Goal: Check status: Check status

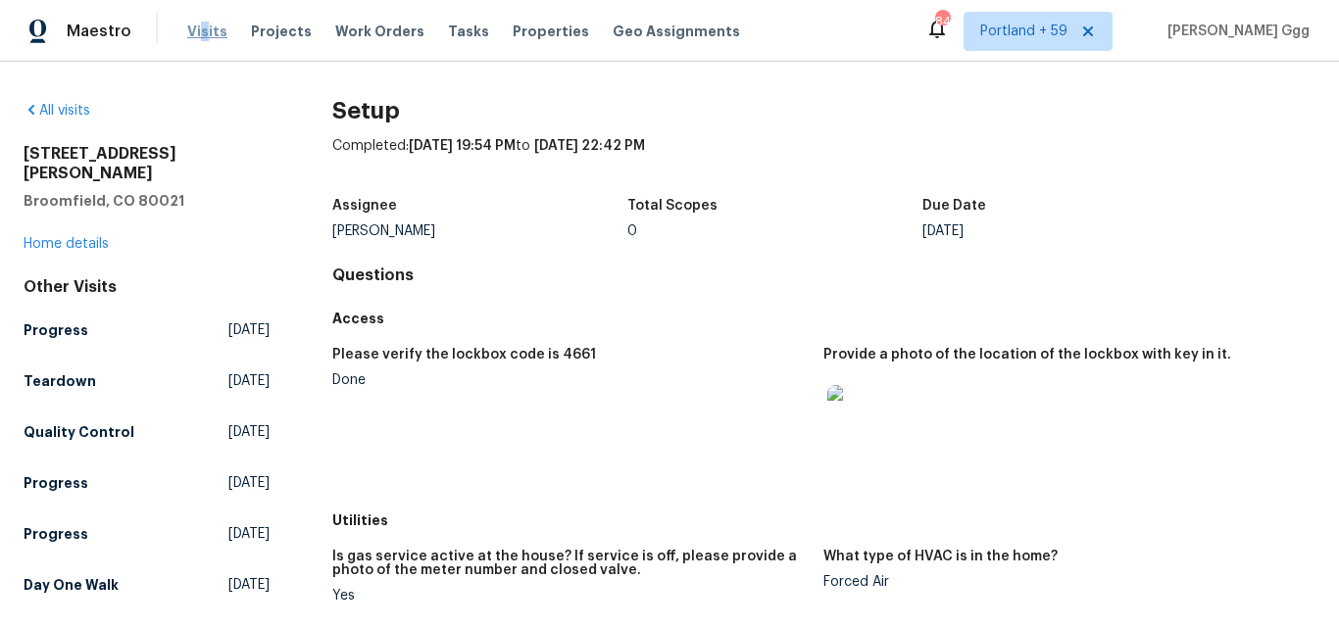
click at [201, 24] on span "Visits" at bounding box center [207, 32] width 40 height 20
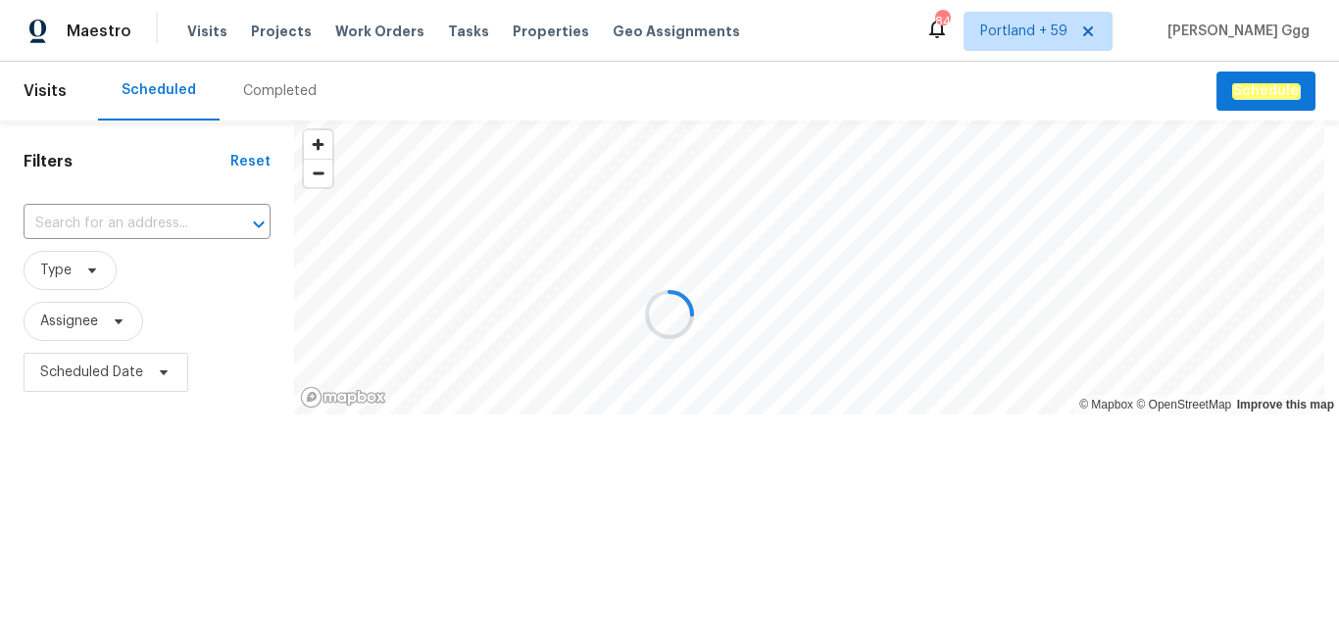
click at [262, 94] on div at bounding box center [669, 314] width 1339 height 628
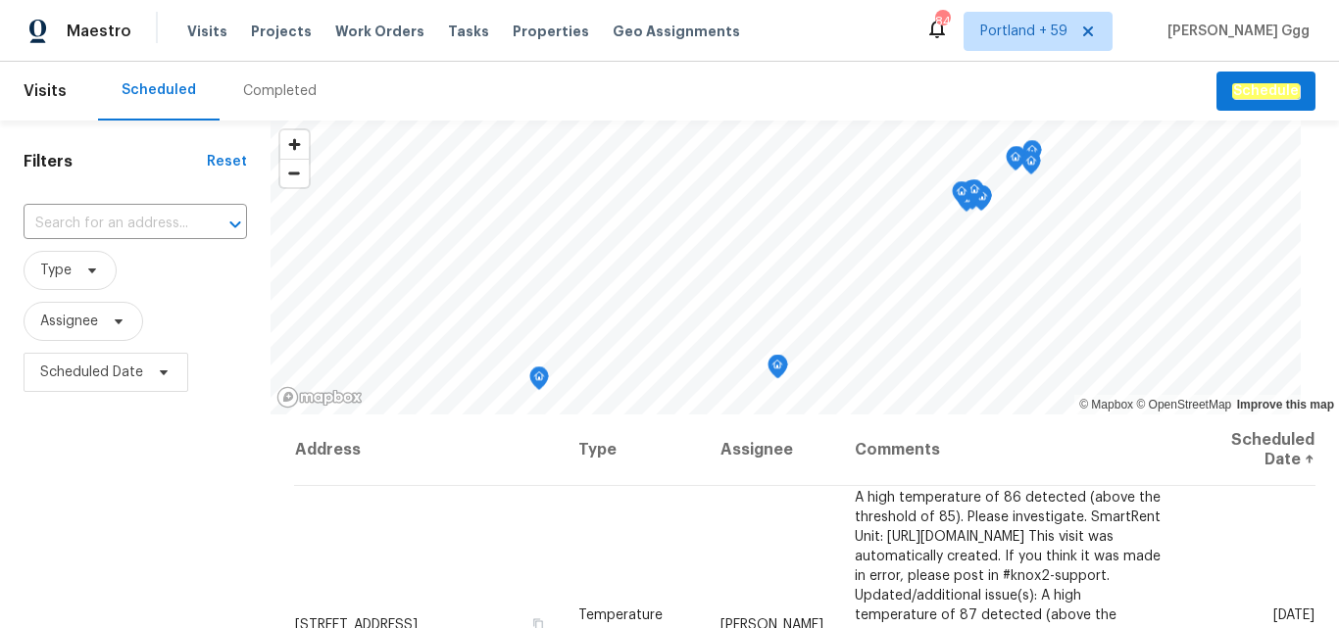
click at [248, 87] on div "Completed" at bounding box center [280, 91] width 74 height 20
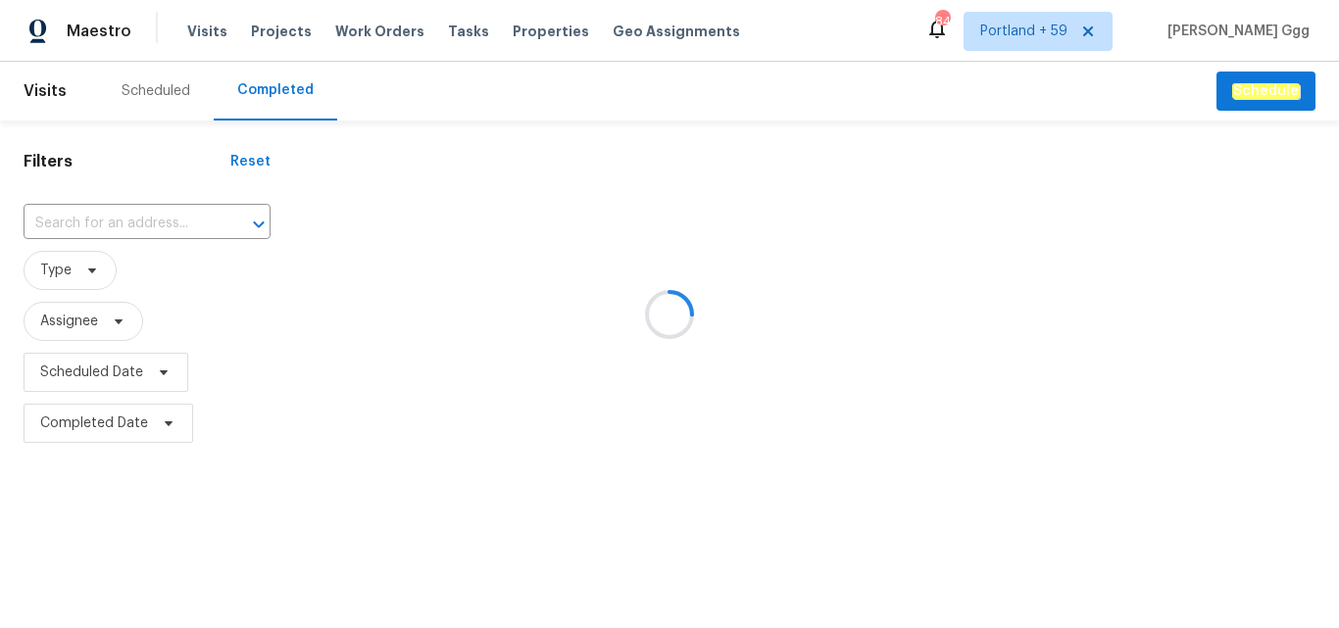
click at [79, 224] on div at bounding box center [669, 314] width 1339 height 628
drag, startPoint x: 77, startPoint y: 226, endPoint x: 54, endPoint y: 217, distance: 25.5
click at [54, 217] on div at bounding box center [669, 314] width 1339 height 628
click at [45, 218] on div at bounding box center [669, 314] width 1339 height 628
click at [38, 216] on div at bounding box center [669, 314] width 1339 height 628
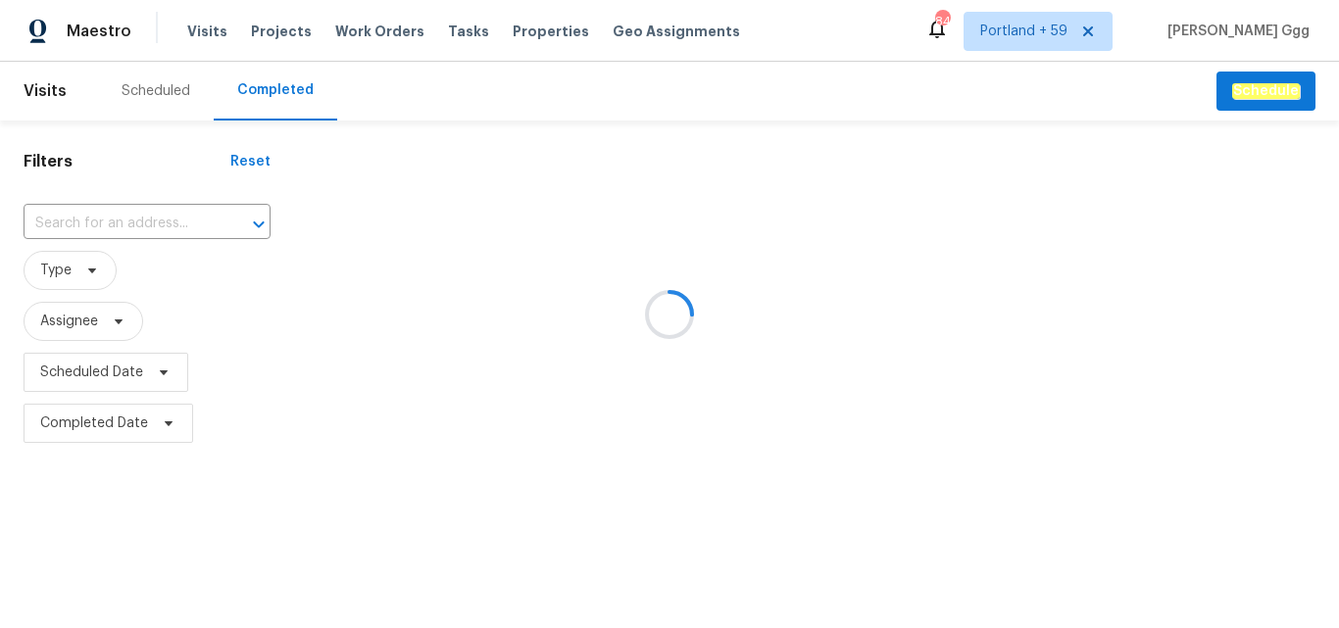
drag, startPoint x: 39, startPoint y: 216, endPoint x: 27, endPoint y: 219, distance: 12.1
click at [27, 219] on div at bounding box center [669, 314] width 1339 height 628
drag, startPoint x: 75, startPoint y: 228, endPoint x: 38, endPoint y: 215, distance: 39.7
click at [38, 215] on div at bounding box center [669, 314] width 1339 height 628
click at [116, 212] on div at bounding box center [669, 314] width 1339 height 628
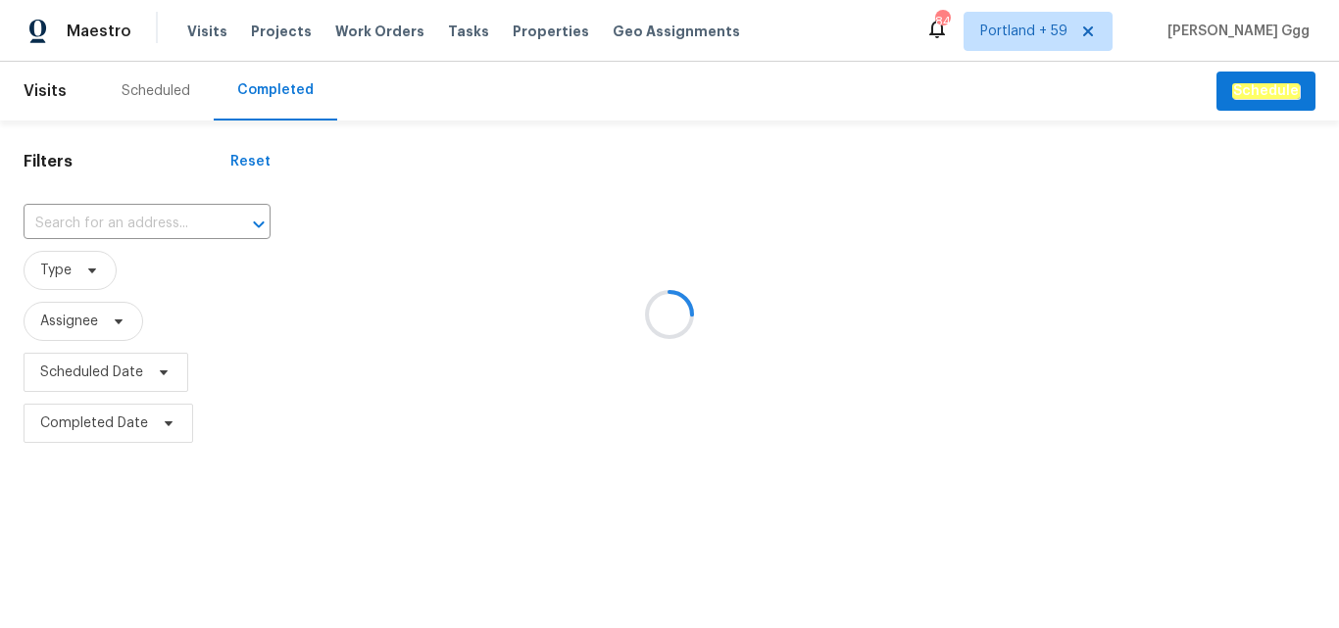
click at [87, 221] on div at bounding box center [669, 314] width 1339 height 628
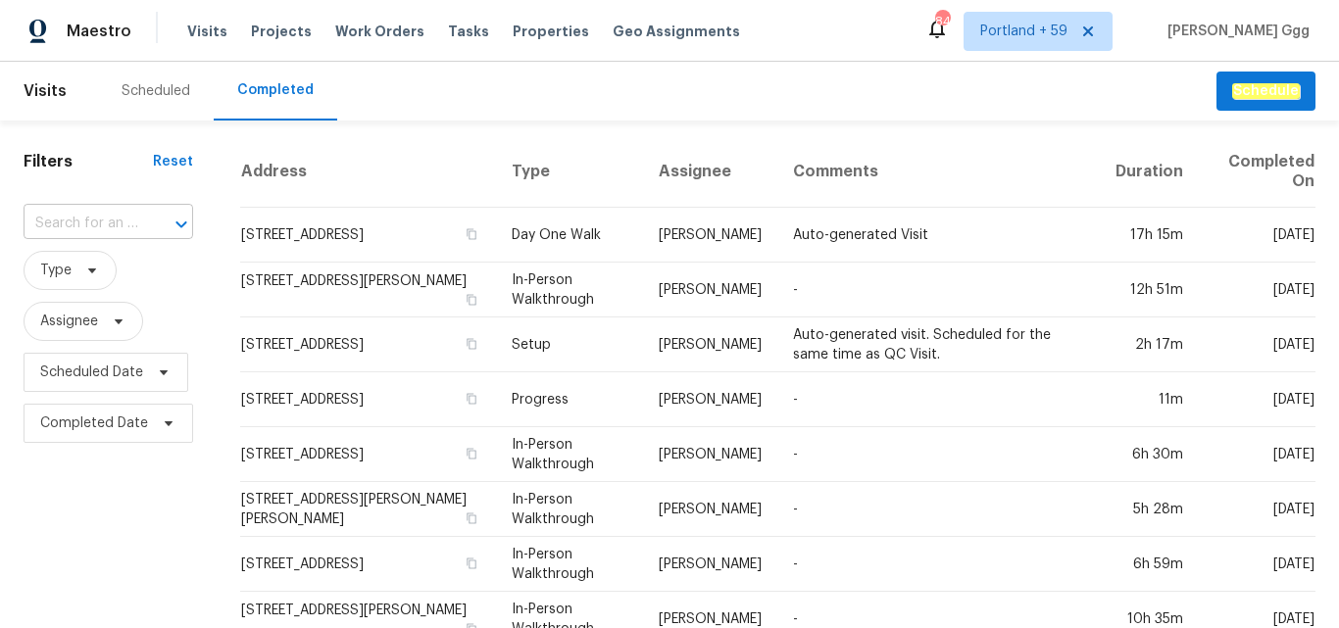
drag, startPoint x: 87, startPoint y: 221, endPoint x: 58, endPoint y: 216, distance: 29.8
click at [58, 216] on input "text" at bounding box center [81, 224] width 115 height 30
paste input "[STREET_ADDRESS]"
type input "[STREET_ADDRESS]"
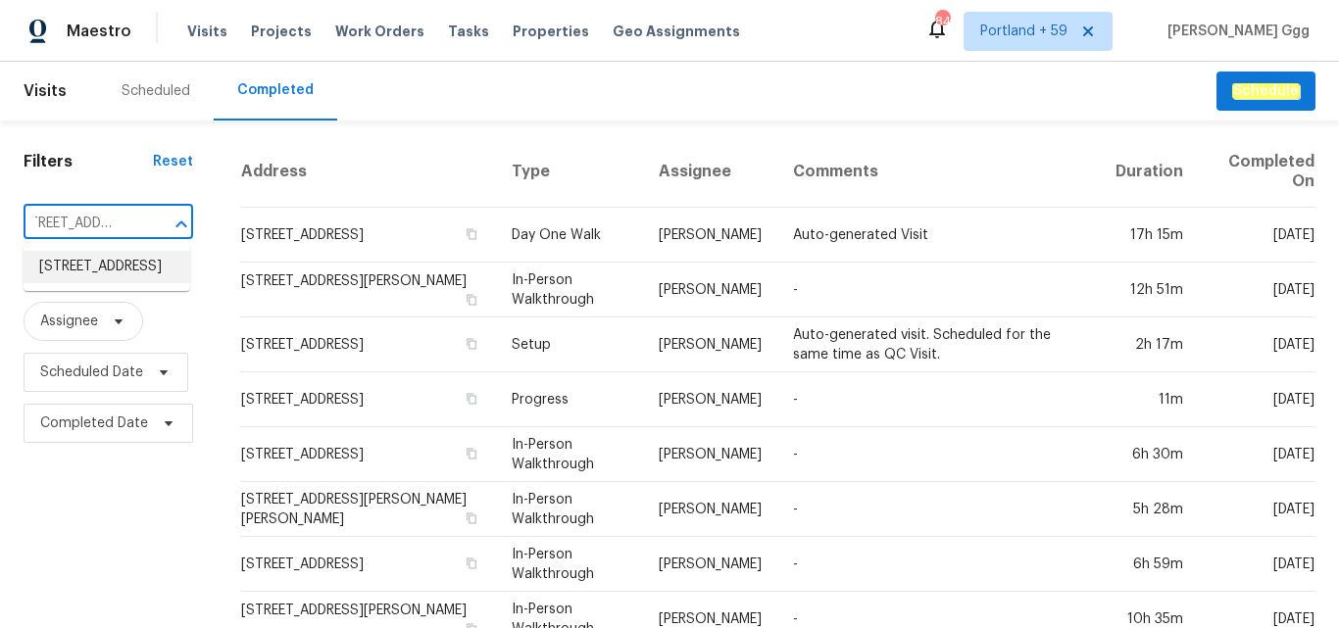
click at [45, 283] on li "[STREET_ADDRESS]" at bounding box center [107, 267] width 167 height 32
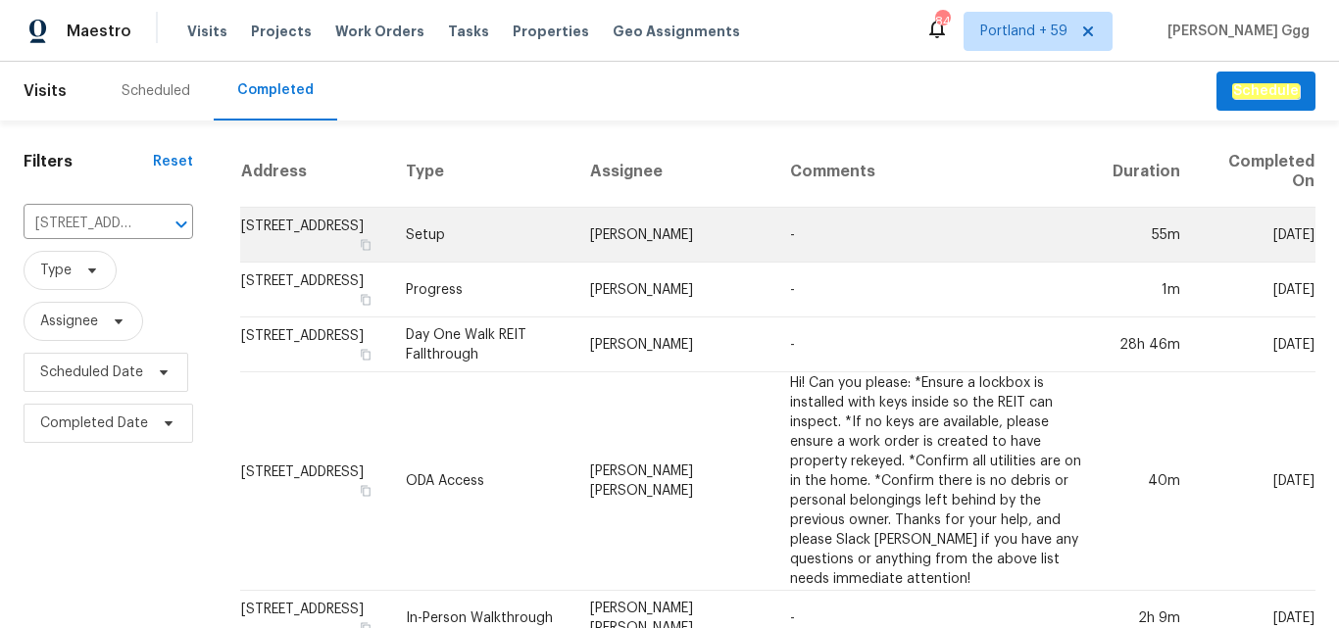
click at [480, 242] on td "Setup" at bounding box center [482, 235] width 184 height 55
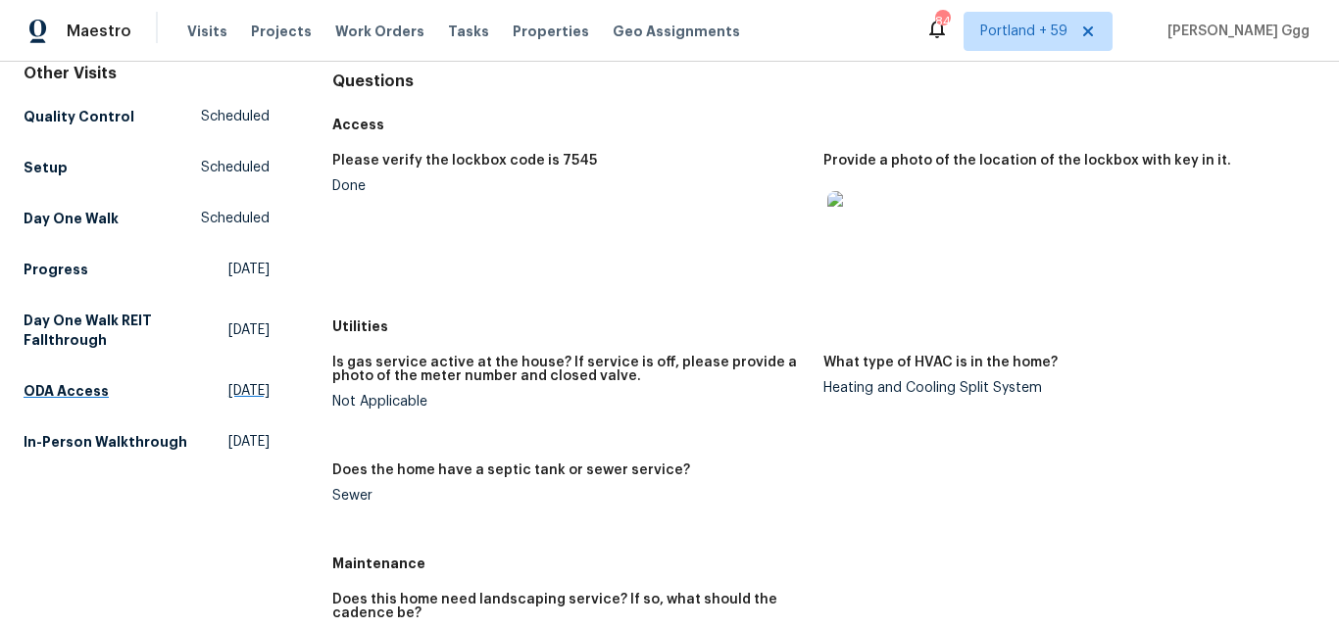
scroll to position [196, 0]
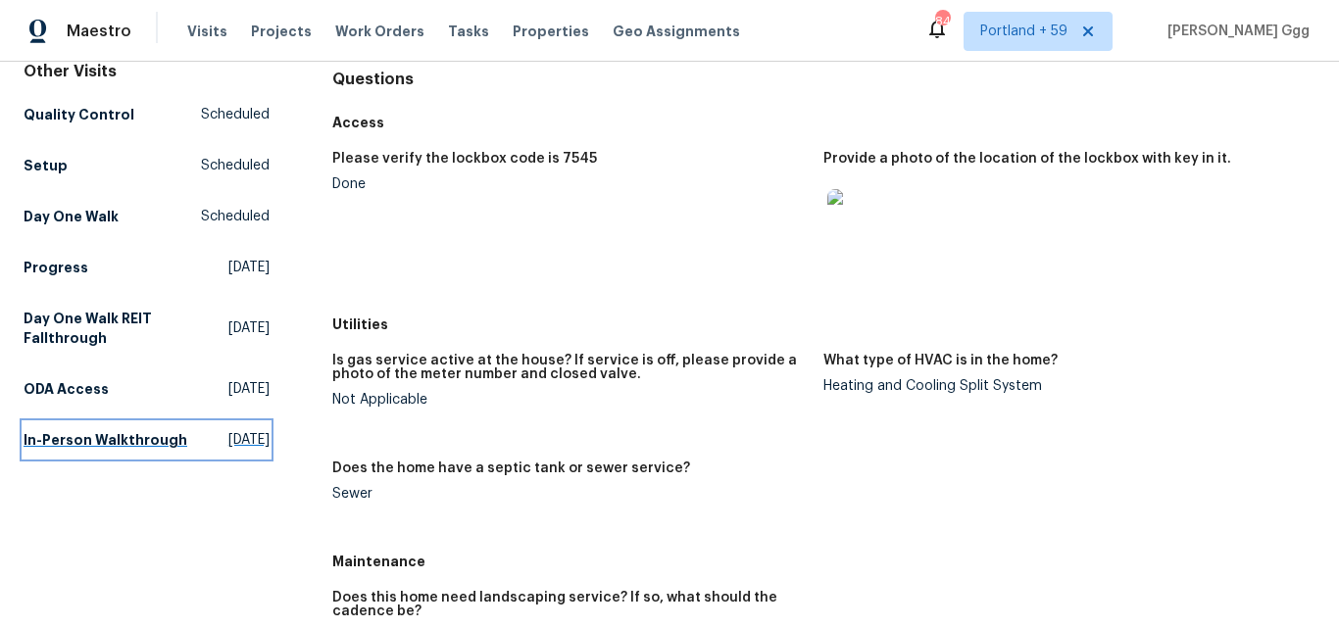
click at [71, 450] on h5 "In-Person Walkthrough" at bounding box center [106, 440] width 164 height 20
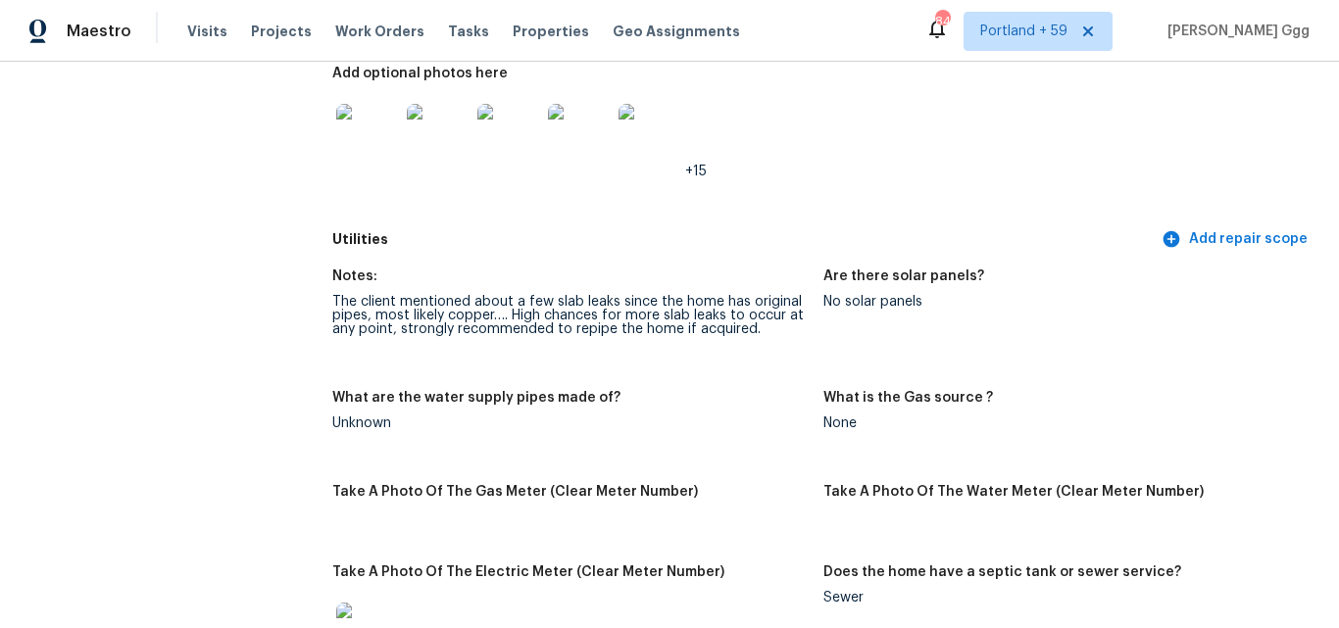
scroll to position [980, 0]
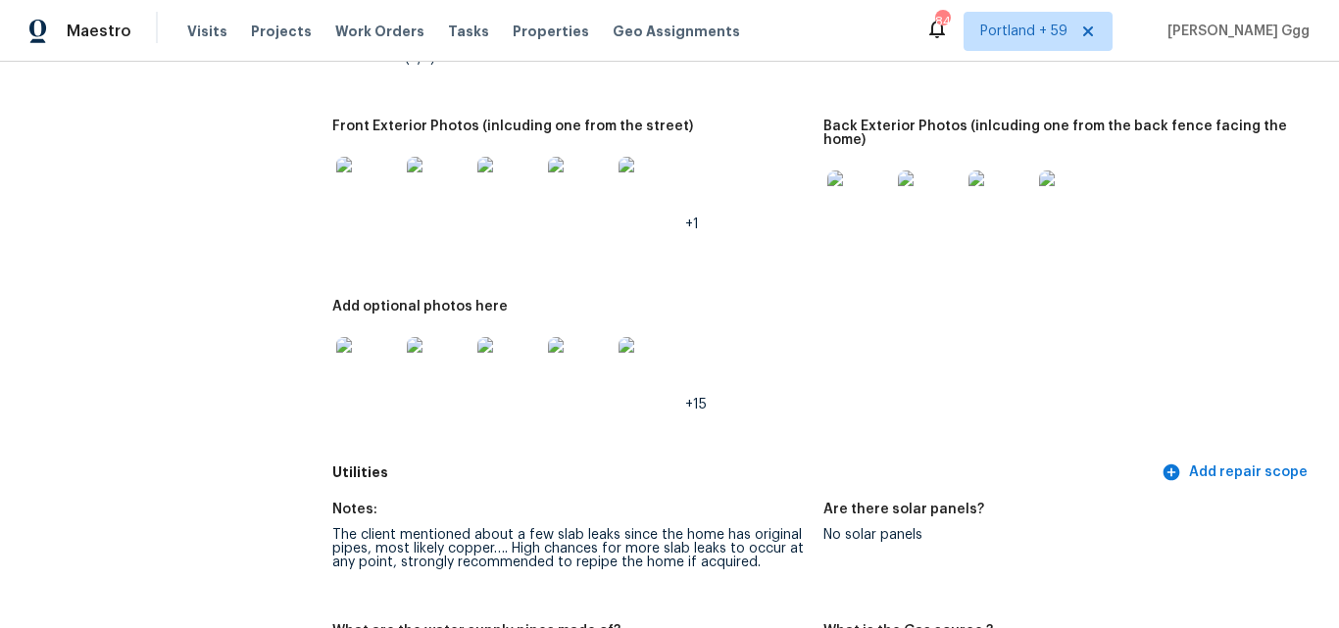
click at [866, 201] on img at bounding box center [858, 202] width 63 height 63
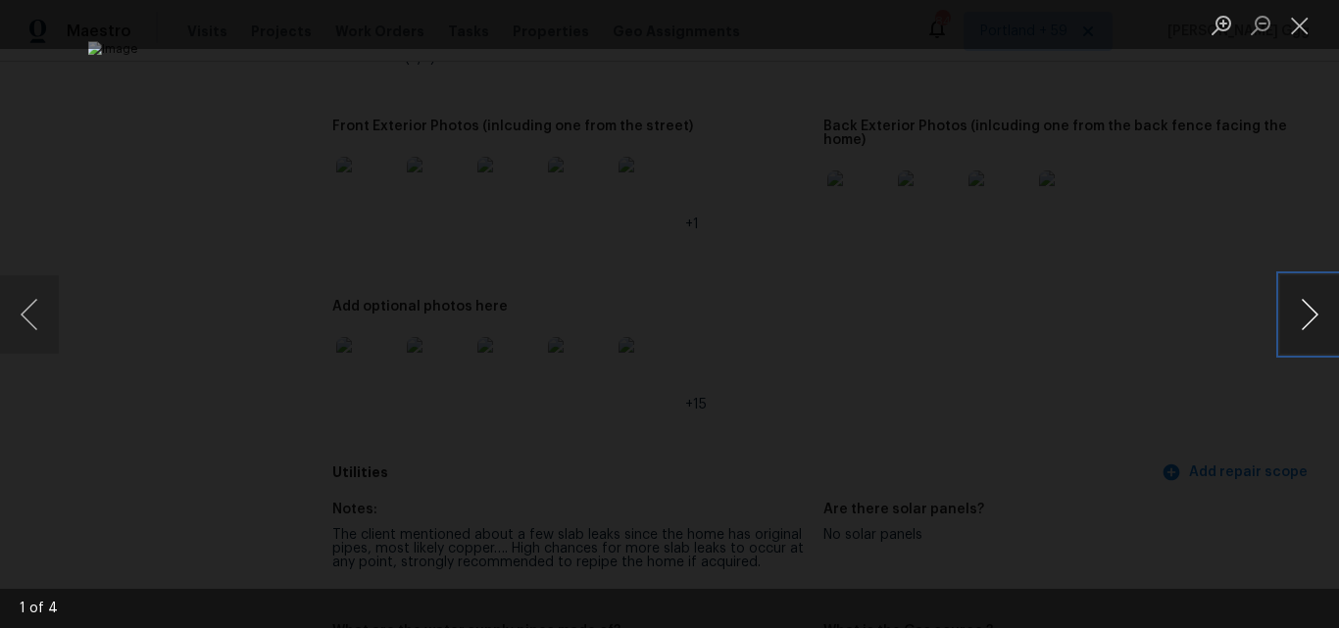
click at [1314, 316] on button "Next image" at bounding box center [1309, 314] width 59 height 78
click at [1314, 315] on button "Next image" at bounding box center [1309, 314] width 59 height 78
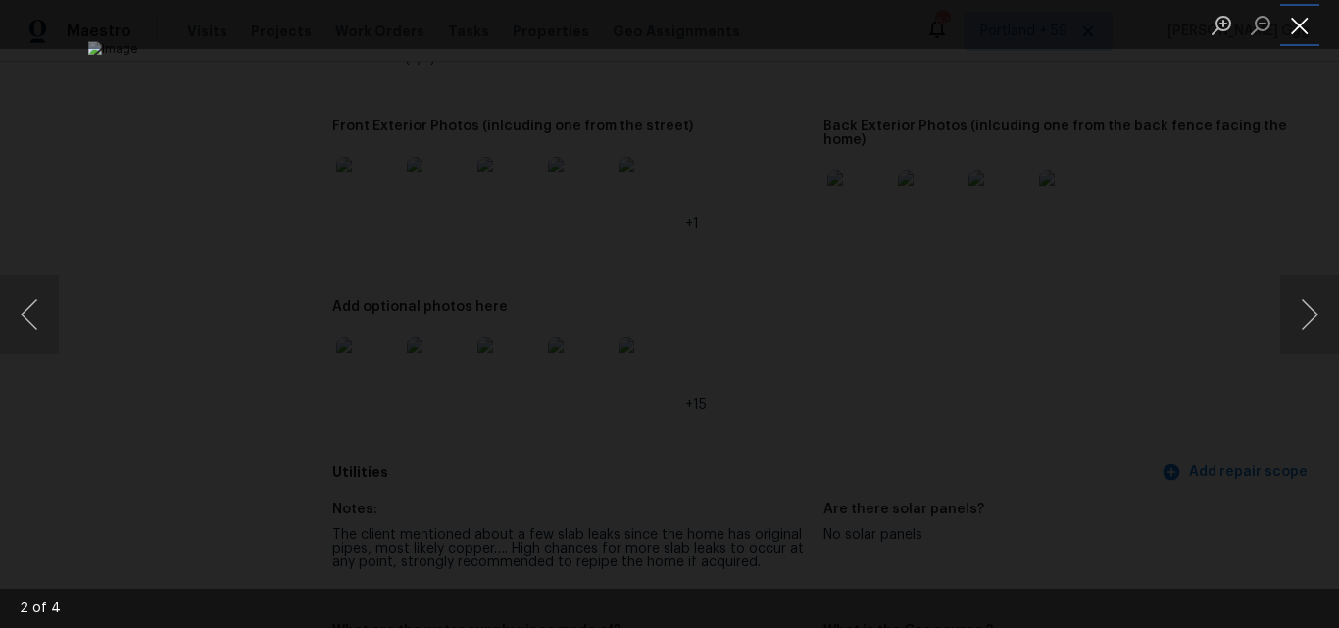
click at [1296, 27] on button "Close lightbox" at bounding box center [1299, 25] width 39 height 34
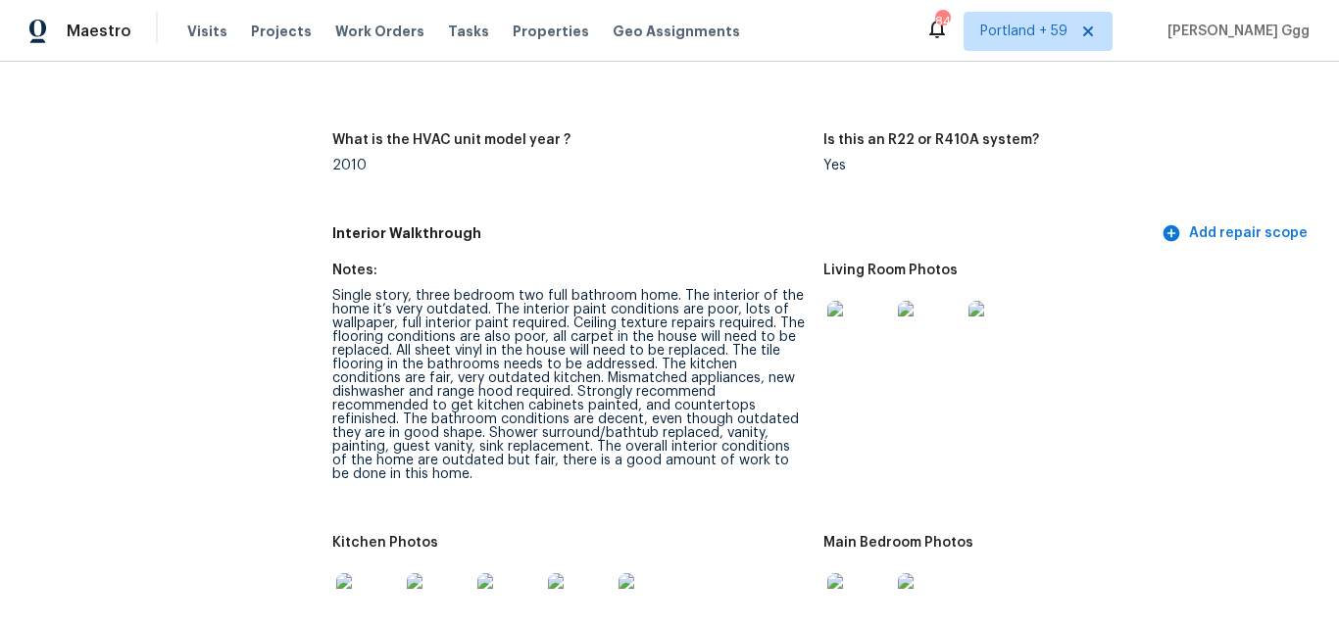
scroll to position [2058, 0]
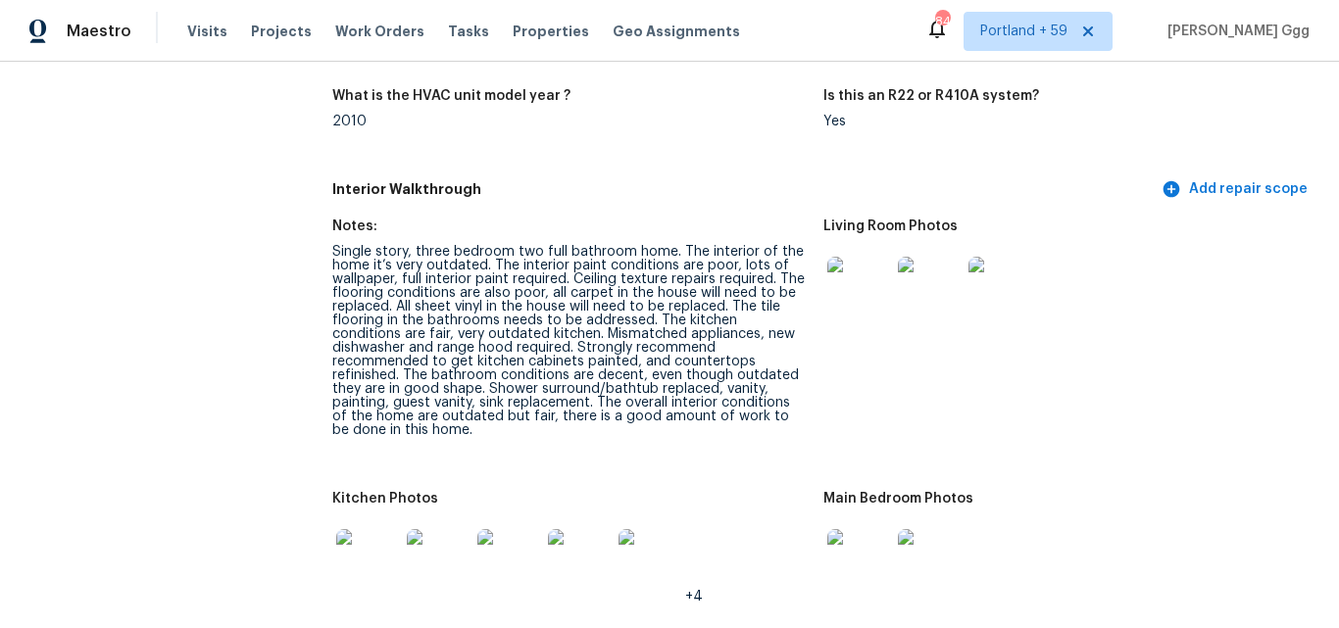
click at [858, 302] on img at bounding box center [858, 288] width 63 height 63
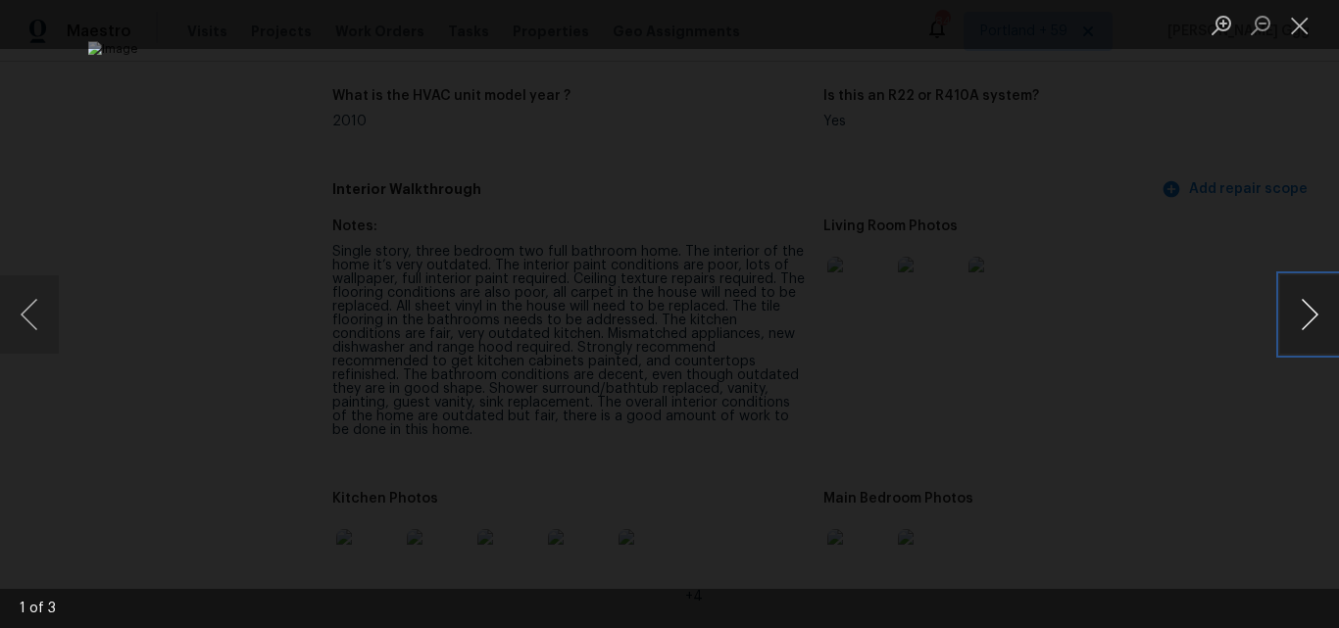
click at [1321, 314] on button "Next image" at bounding box center [1309, 314] width 59 height 78
click at [58, 308] on div "3 of 3" at bounding box center [669, 314] width 1339 height 628
click at [50, 311] on button "Previous image" at bounding box center [29, 314] width 59 height 78
click at [1314, 19] on button "Close lightbox" at bounding box center [1299, 25] width 39 height 34
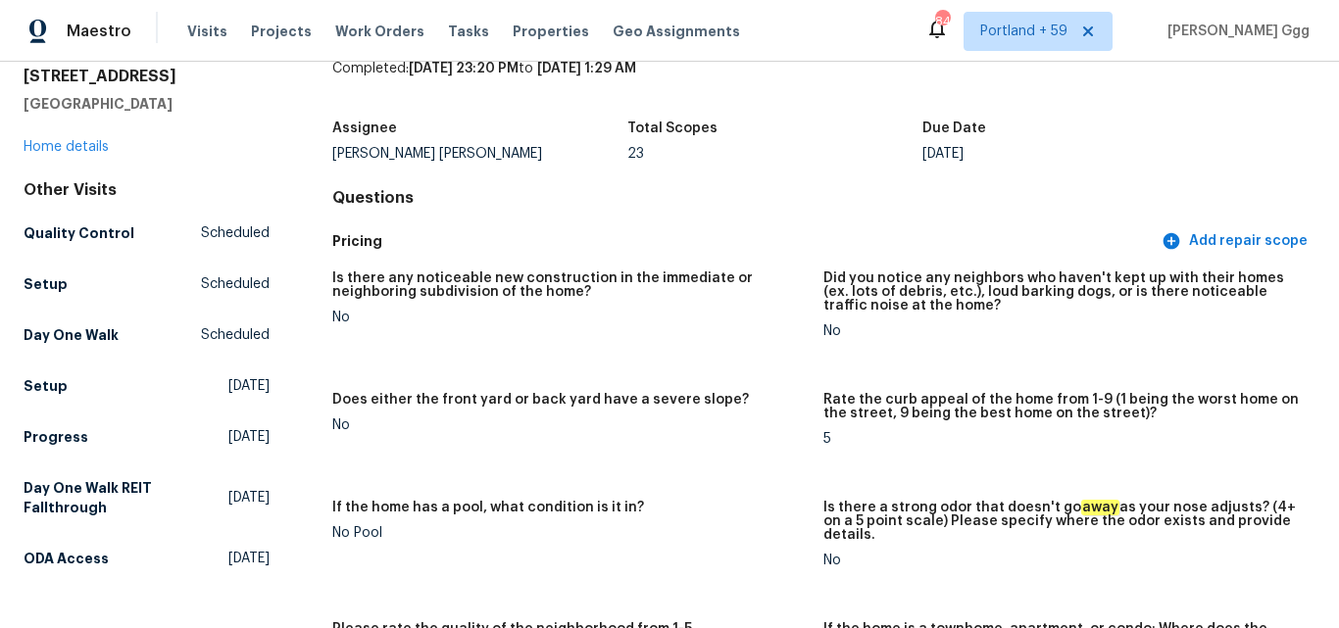
scroll to position [0, 0]
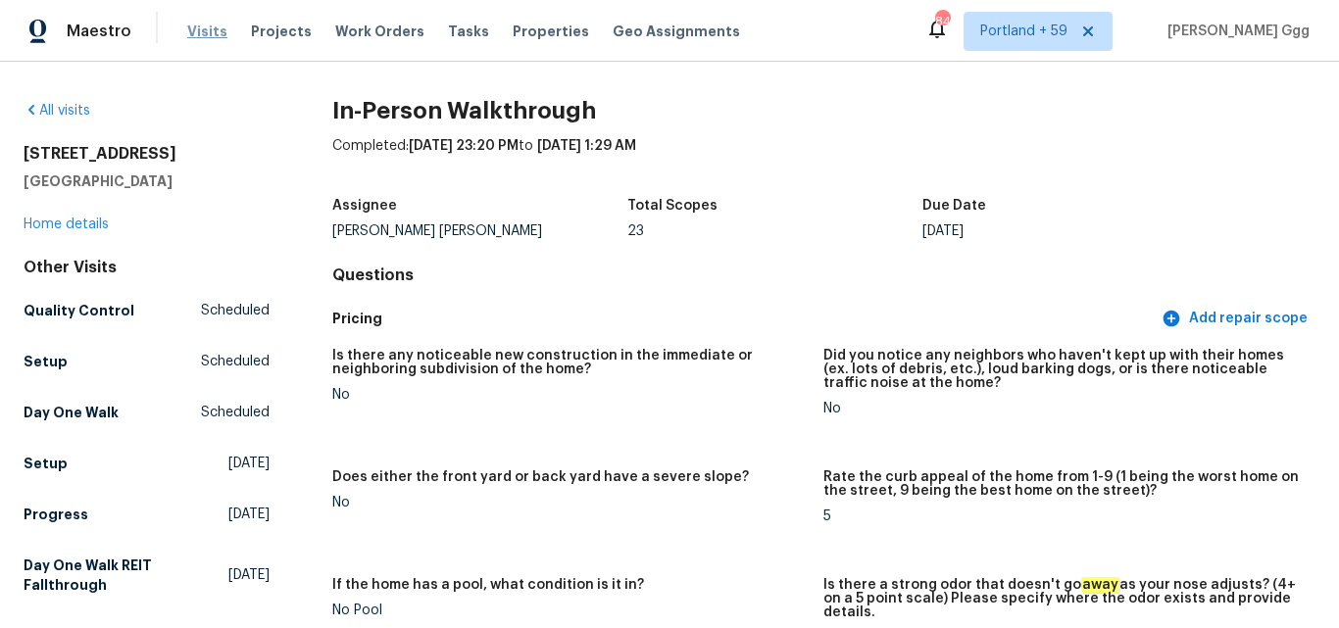
click at [206, 29] on span "Visits" at bounding box center [207, 32] width 40 height 20
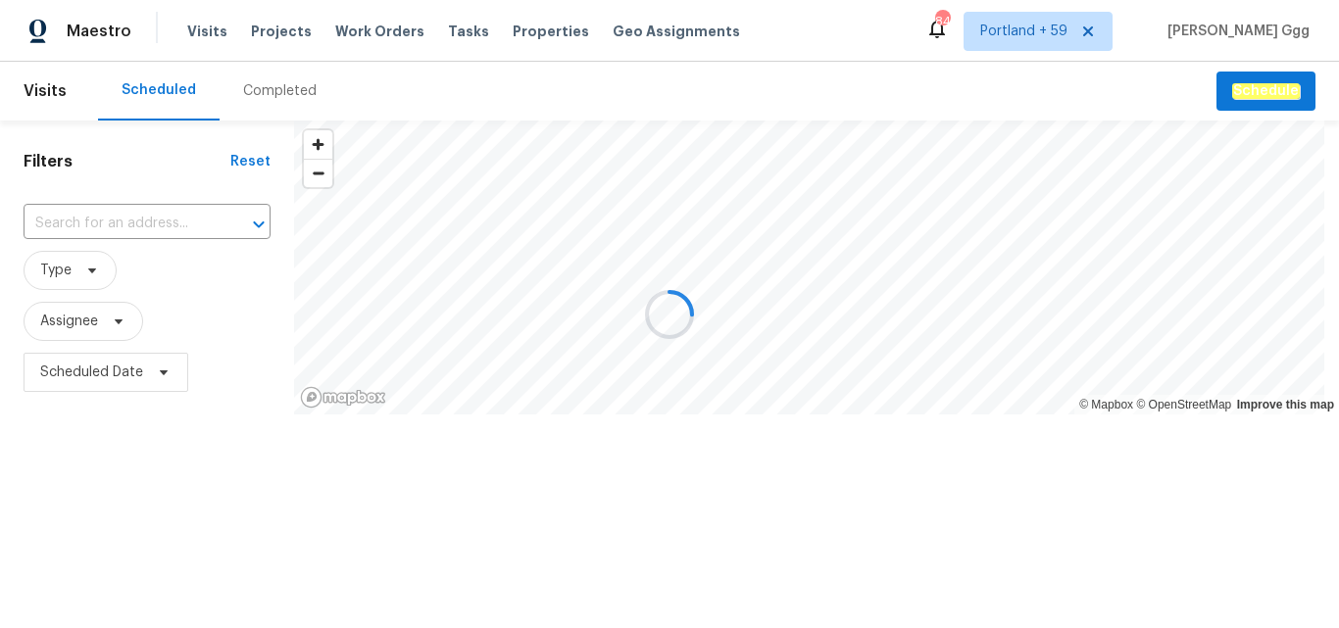
click at [265, 82] on div at bounding box center [669, 314] width 1339 height 628
click at [280, 88] on div at bounding box center [669, 314] width 1339 height 628
click at [281, 84] on div at bounding box center [669, 314] width 1339 height 628
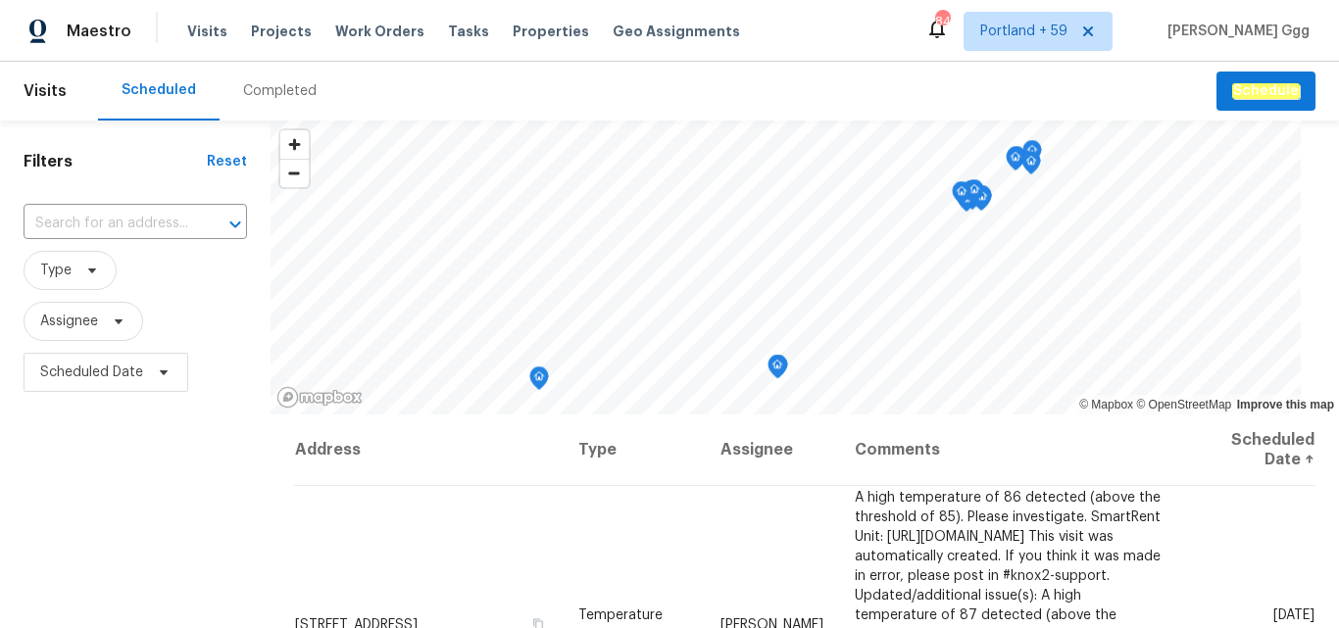
click at [275, 83] on div "Completed" at bounding box center [280, 91] width 74 height 20
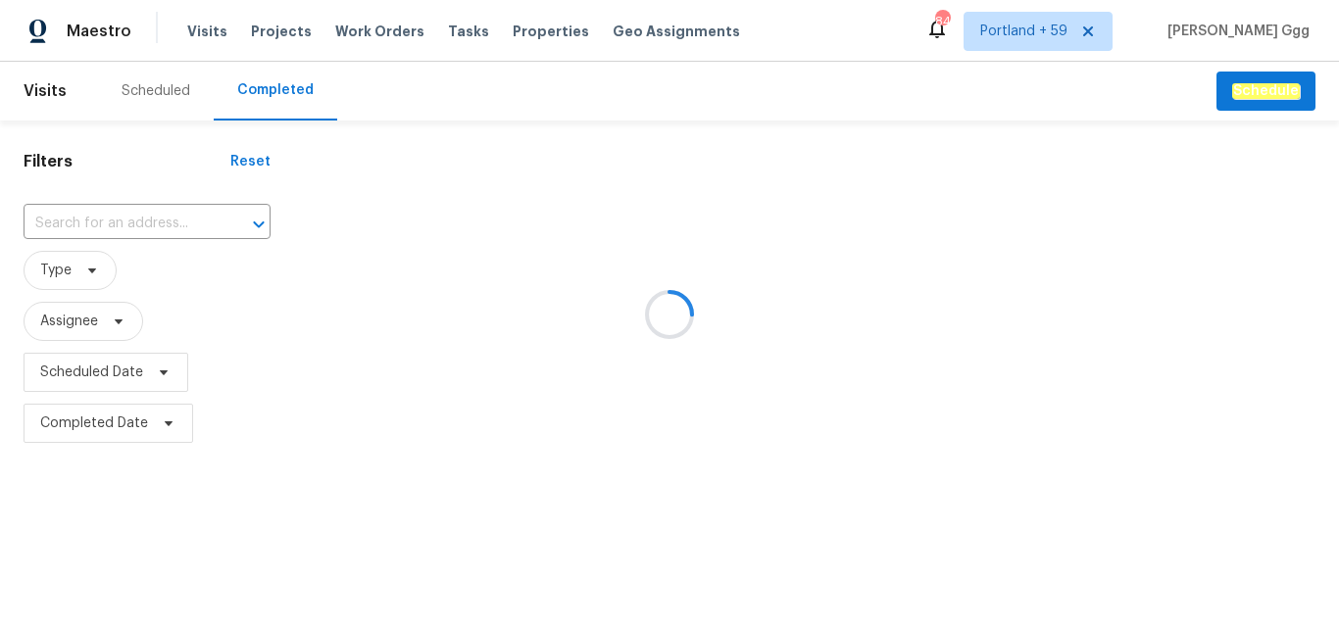
click at [53, 214] on div at bounding box center [669, 314] width 1339 height 628
click at [59, 219] on div at bounding box center [669, 314] width 1339 height 628
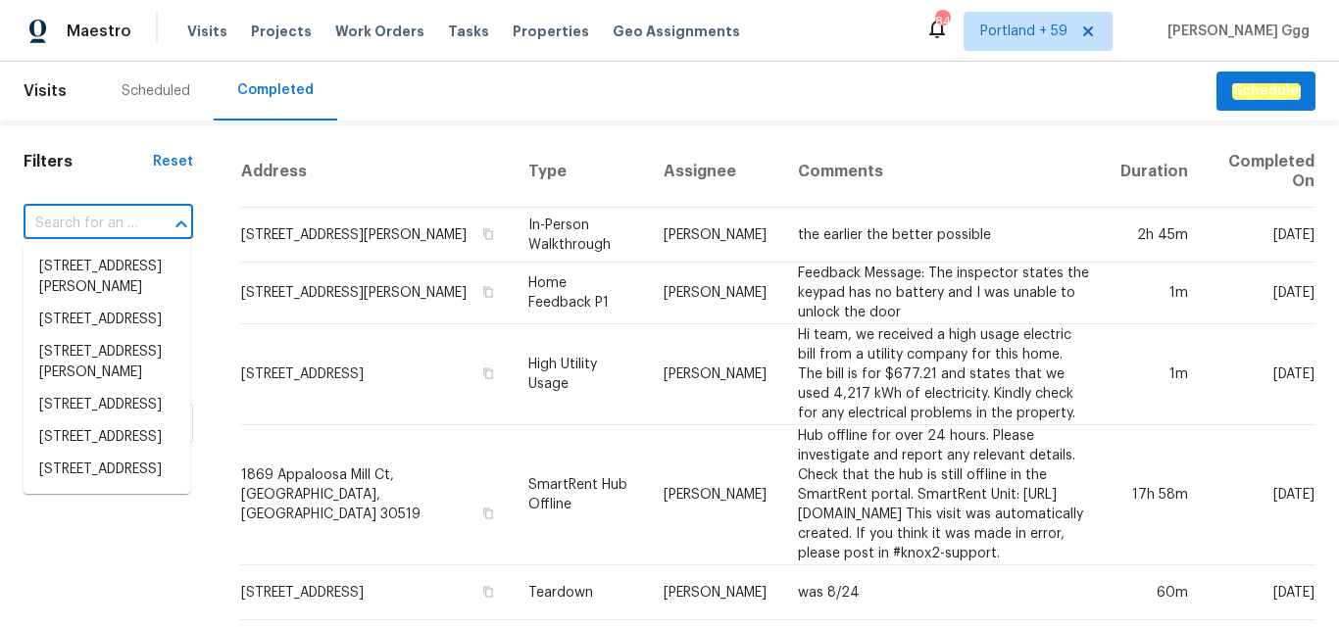
paste input "[STREET_ADDRESS][PERSON_NAME][PERSON_NAME][PERSON_NAME]"
type input "[STREET_ADDRESS][PERSON_NAME][PERSON_NAME][PERSON_NAME]"
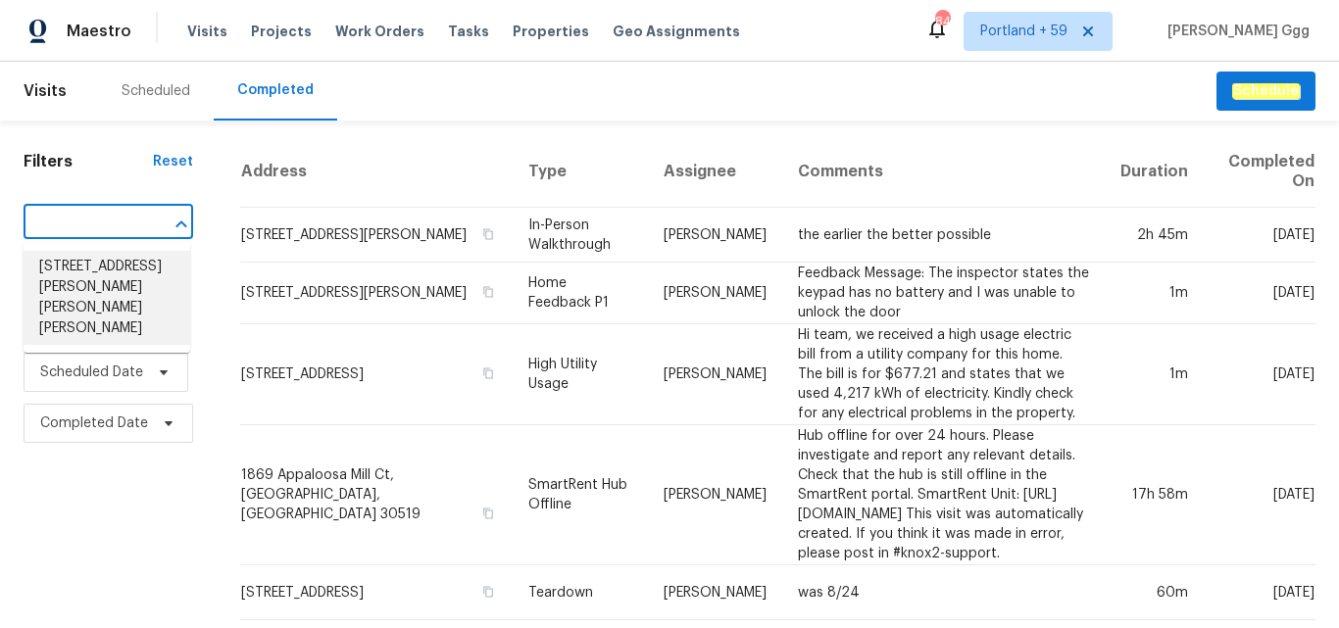
click at [95, 264] on li "[STREET_ADDRESS][PERSON_NAME][PERSON_NAME][PERSON_NAME]" at bounding box center [107, 298] width 167 height 94
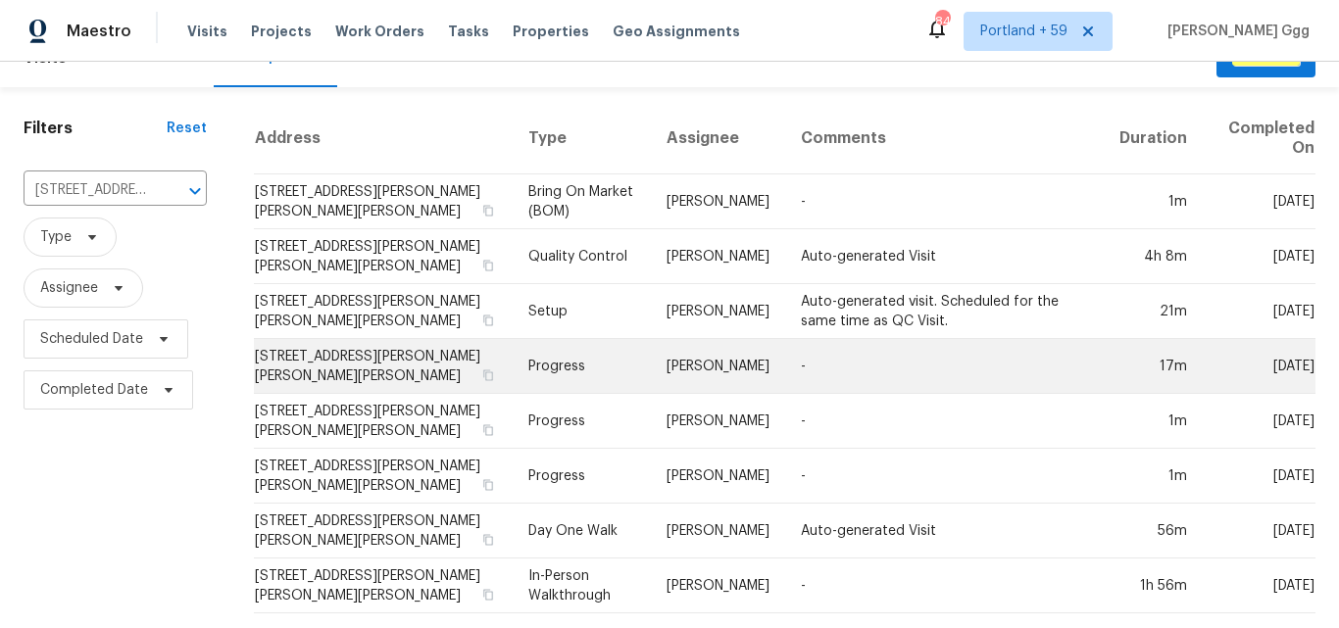
scroll to position [49, 0]
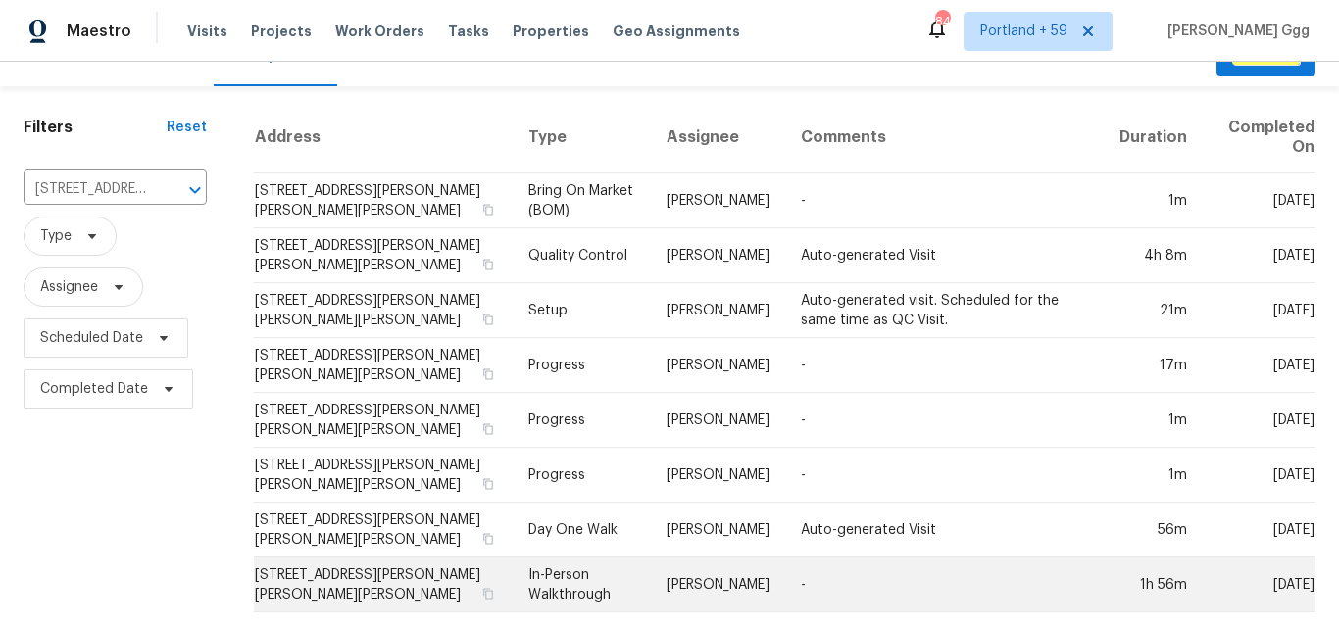
click at [527, 574] on td "In-Person Walkthrough" at bounding box center [582, 585] width 138 height 55
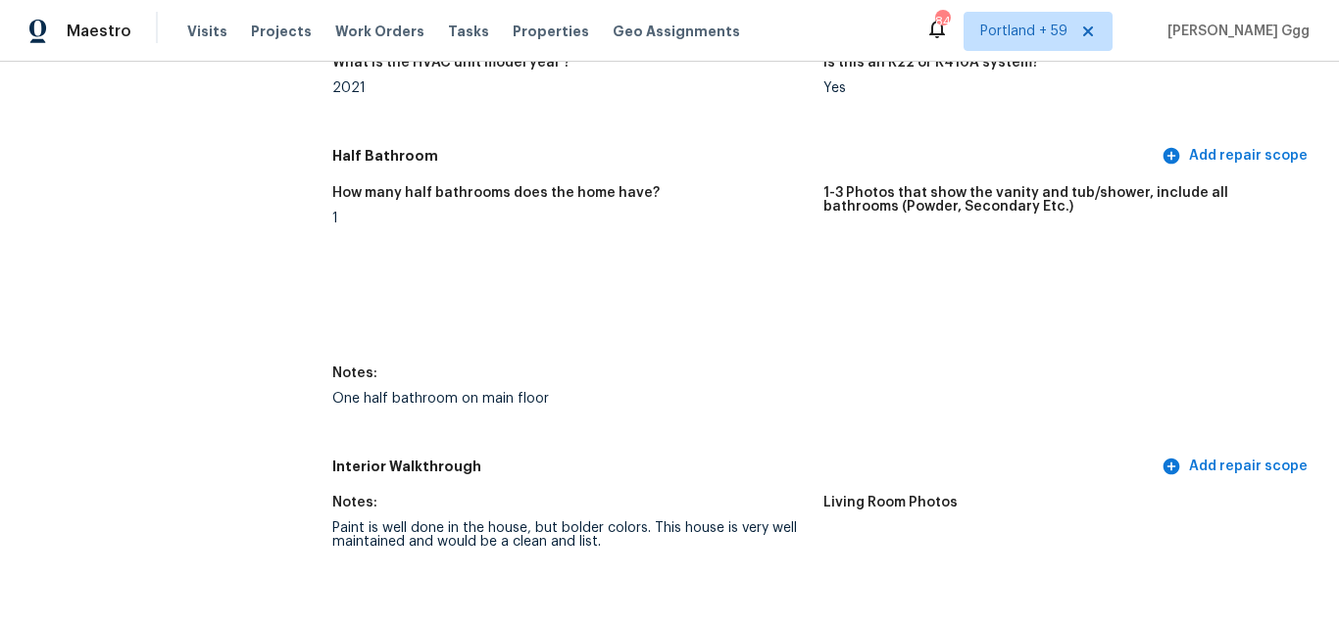
scroll to position [2352, 0]
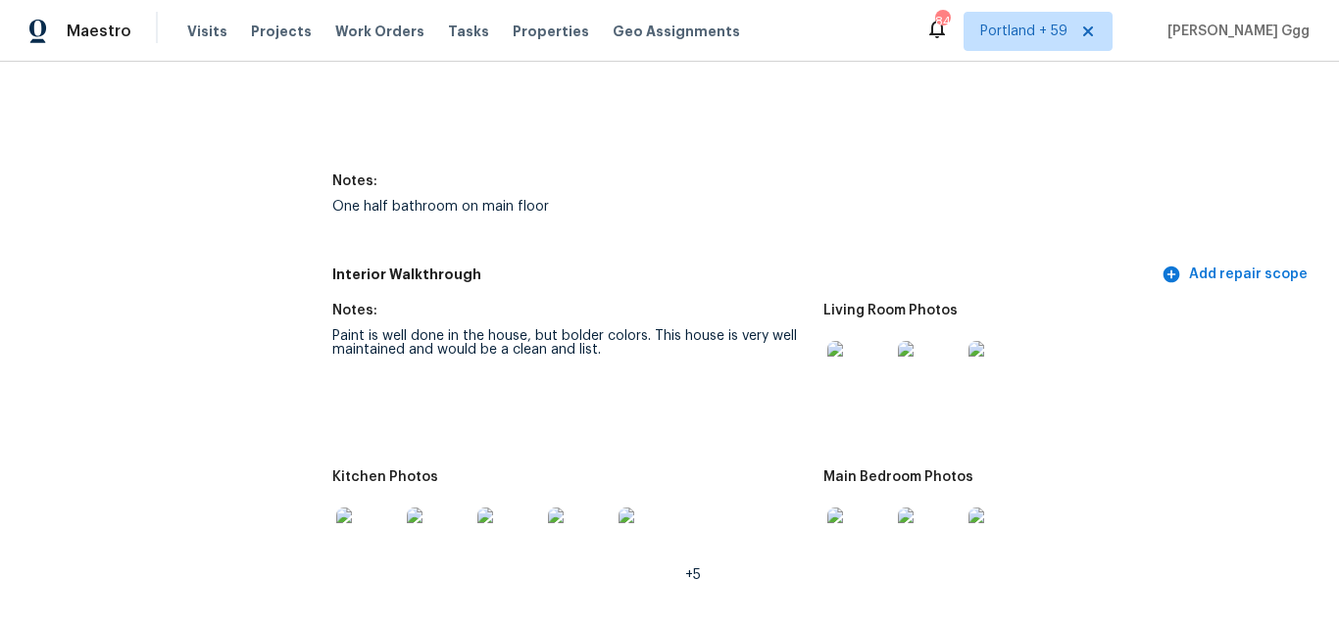
click at [850, 404] on div at bounding box center [858, 372] width 71 height 86
click at [851, 384] on img at bounding box center [858, 372] width 63 height 63
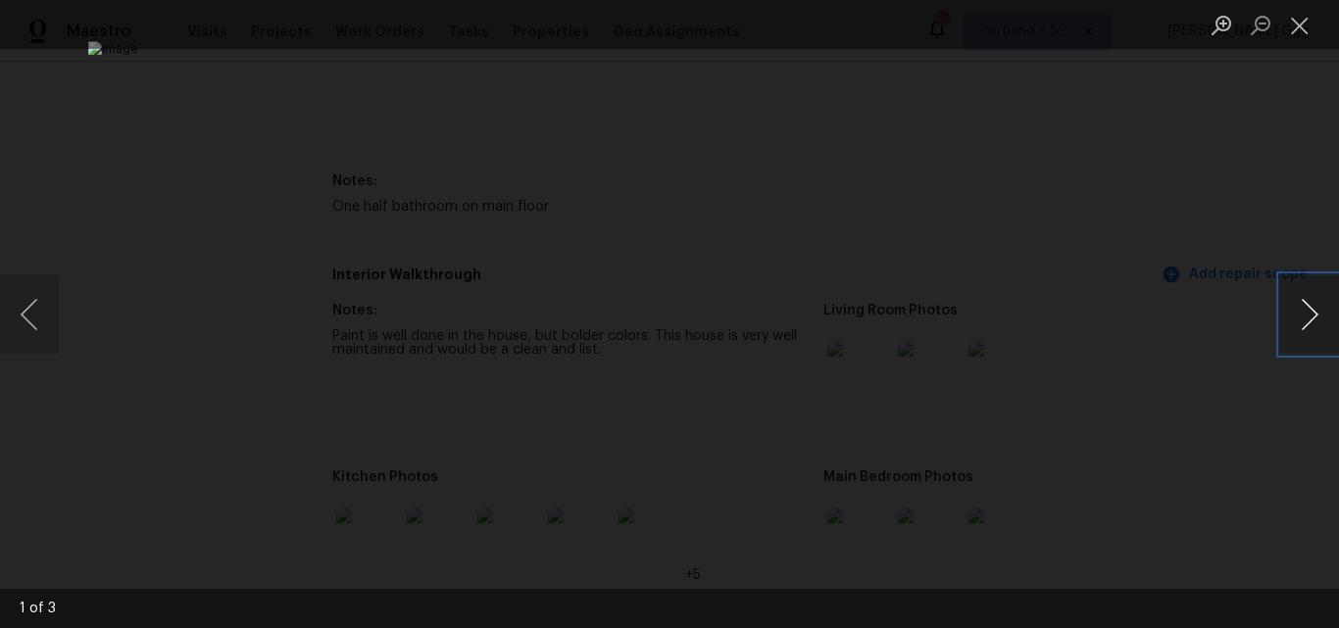
click at [1307, 319] on button "Next image" at bounding box center [1309, 314] width 59 height 78
click at [1307, 317] on button "Next image" at bounding box center [1309, 314] width 59 height 78
